Goal: Information Seeking & Learning: Find contact information

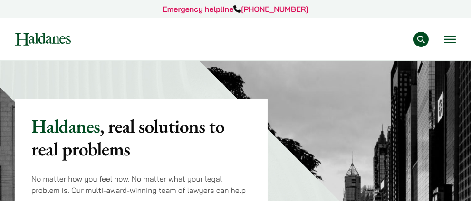
click at [444, 36] on button "Open menu" at bounding box center [449, 40] width 11 height 8
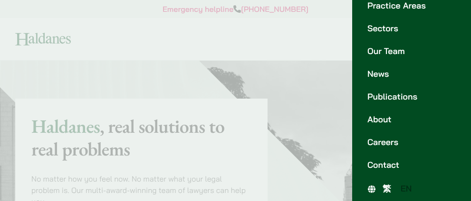
scroll to position [109, 0]
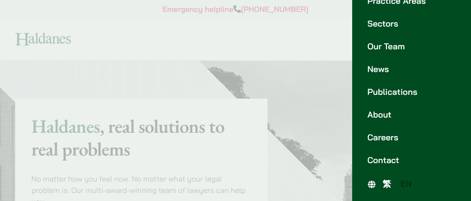
click at [381, 181] on link "繁" at bounding box center [387, 185] width 18 height 14
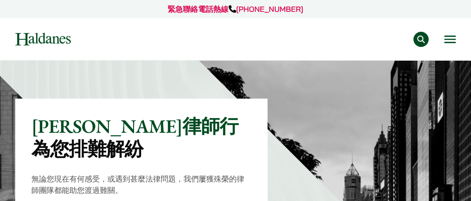
click at [450, 42] on button "Open menu" at bounding box center [449, 40] width 11 height 8
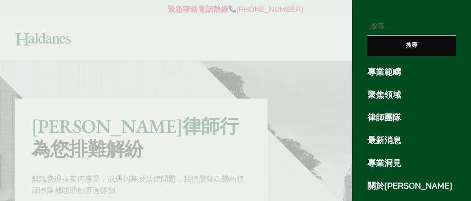
scroll to position [48, 0]
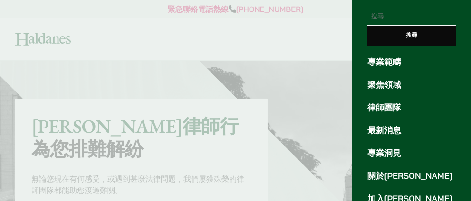
click at [394, 102] on link "律師團隊" at bounding box center [411, 108] width 88 height 13
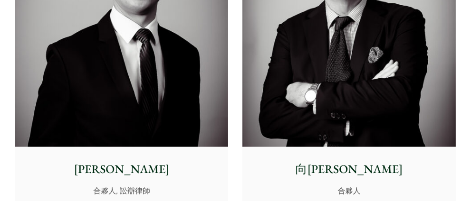
scroll to position [1710, 0]
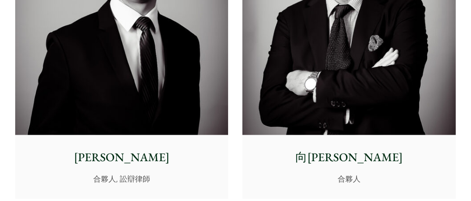
click at [188, 97] on img at bounding box center [121, 2] width 213 height 266
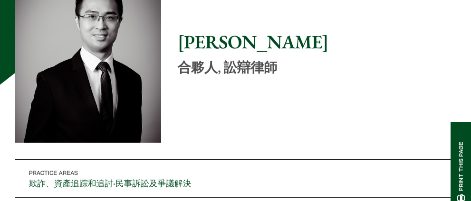
scroll to position [143, 0]
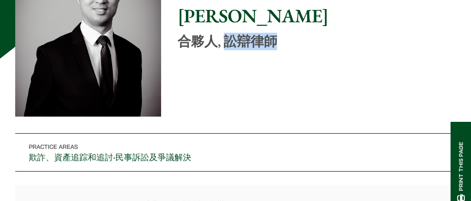
drag, startPoint x: 228, startPoint y: 45, endPoint x: 282, endPoint y: 40, distance: 54.4
click at [282, 40] on p "合夥人, 訟辯律師" at bounding box center [317, 42] width 278 height 16
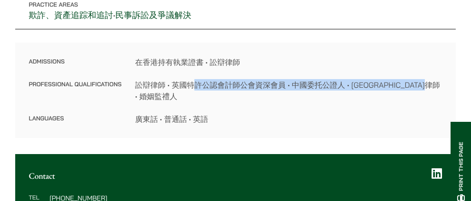
drag, startPoint x: 194, startPoint y: 84, endPoint x: 336, endPoint y: 93, distance: 142.3
click at [336, 93] on dd "訟辯律師 • 英國特許公認會計師公會資深會員 • 中國委托公證人 • 粵港澳大灣區律師 • 婚姻監禮人" at bounding box center [288, 90] width 307 height 23
click at [298, 103] on dl "Admissions 在香港持有執業證書 • 訟辯律師 Professional Qualifications 訟辯律師 • 英國特許公認會計師公會資深會員 …" at bounding box center [235, 91] width 413 height 68
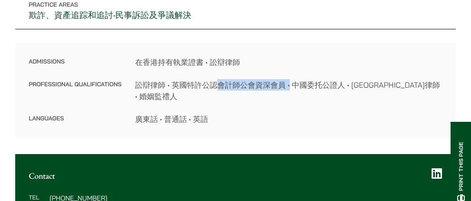
drag, startPoint x: 216, startPoint y: 84, endPoint x: 289, endPoint y: 80, distance: 72.8
click at [289, 80] on dd "訟辯律師 • 英國特許公認會計師公會資深會員 • 中國委托公證人 • 粵港澳大灣區律師 • 婚姻監禮人" at bounding box center [288, 90] width 307 height 23
click at [290, 95] on dd "訟辯律師 • 英國特許公認會計師公會資深會員 • 中國委托公證人 • 粵港澳大灣區律師 • 婚姻監禮人" at bounding box center [288, 90] width 307 height 23
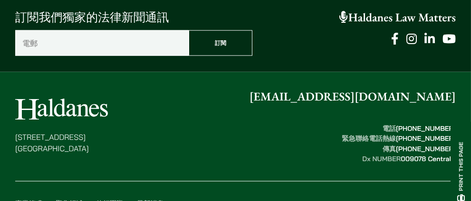
scroll to position [1810, 0]
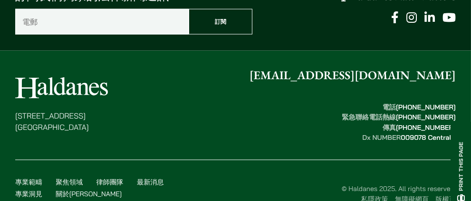
click at [116, 178] on link "律師團隊" at bounding box center [109, 182] width 27 height 9
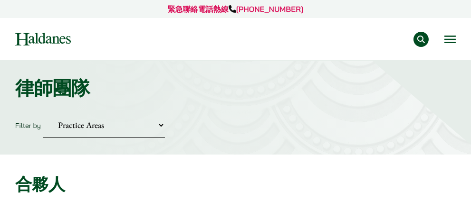
click at [140, 127] on select "Practice Areas 傳媒、娛樂及體育事務 公司及商業業務 刑事辯護 反壟斷和競爭法 婚姻及家事法 欺詐、資產追踪和追討 民事訴訟及爭議解決 物業及物…" at bounding box center [104, 126] width 122 height 26
select select "criminal-defence-tc"
click at [43, 113] on select "Practice Areas 傳媒、娛樂及體育事務 公司及商業業務 刑事辯護 反壟斷和競爭法 婚姻及家事法 欺詐、資產追踪和追討 民事訴訟及爭議解決 物業及物…" at bounding box center [104, 126] width 122 height 26
click at [120, 121] on select "Practice Areas 傳媒、娛樂及體育事務 公司及商業業務 刑事辯護 反壟斷和競爭法 婚姻及家事法 欺詐、資產追踪和追討 民事訴訟及爭議解決 物業及物…" at bounding box center [104, 126] width 122 height 26
click at [43, 113] on select "Practice Areas 傳媒、娛樂及體育事務 公司及商業業務 刑事辯護 反壟斷和競爭法 婚姻及家事法 欺詐、資產追踪和追討 民事訴訟及爭議解決 物業及物…" at bounding box center [104, 126] width 122 height 26
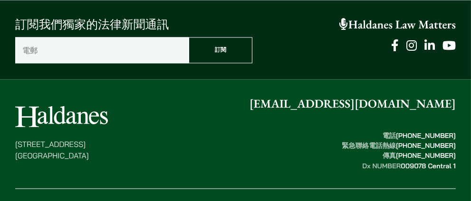
scroll to position [2424, 0]
